Goal: Use online tool/utility

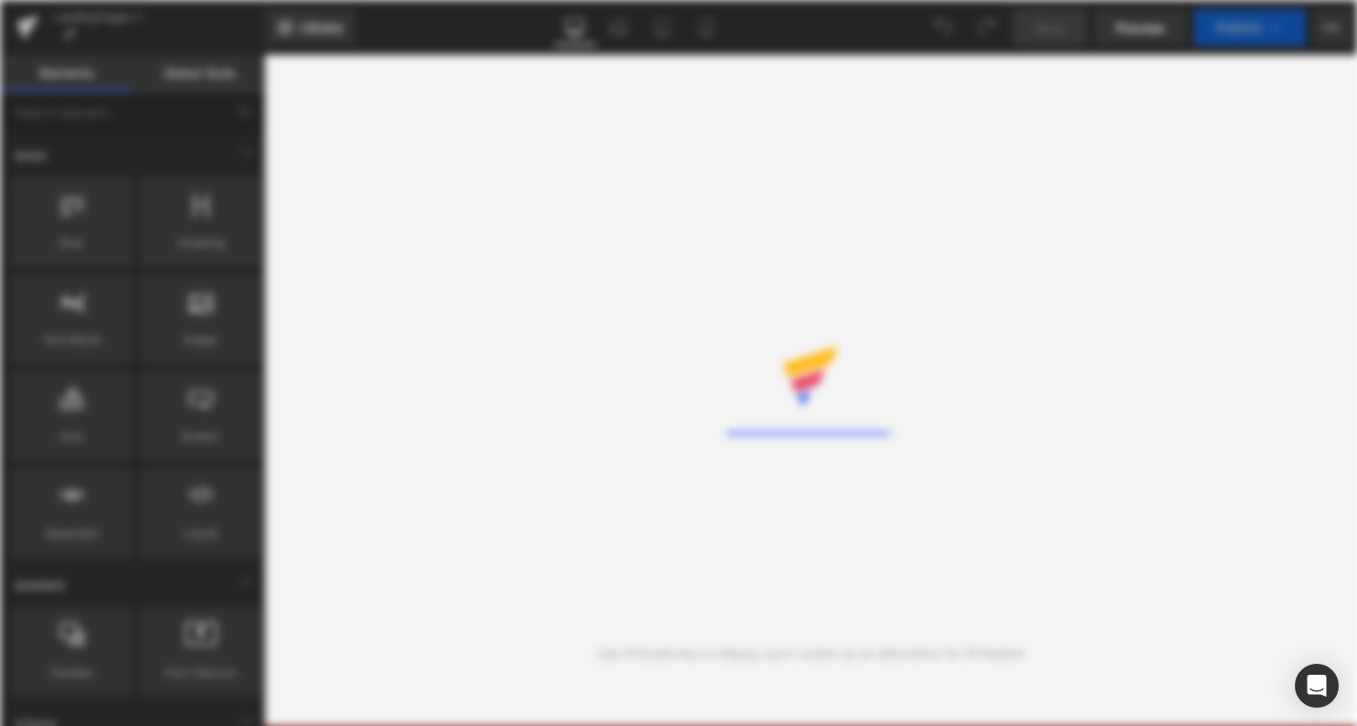
click at [310, 81] on div "Rendering Content" at bounding box center [678, 363] width 1357 height 726
